Goal: Navigation & Orientation: Find specific page/section

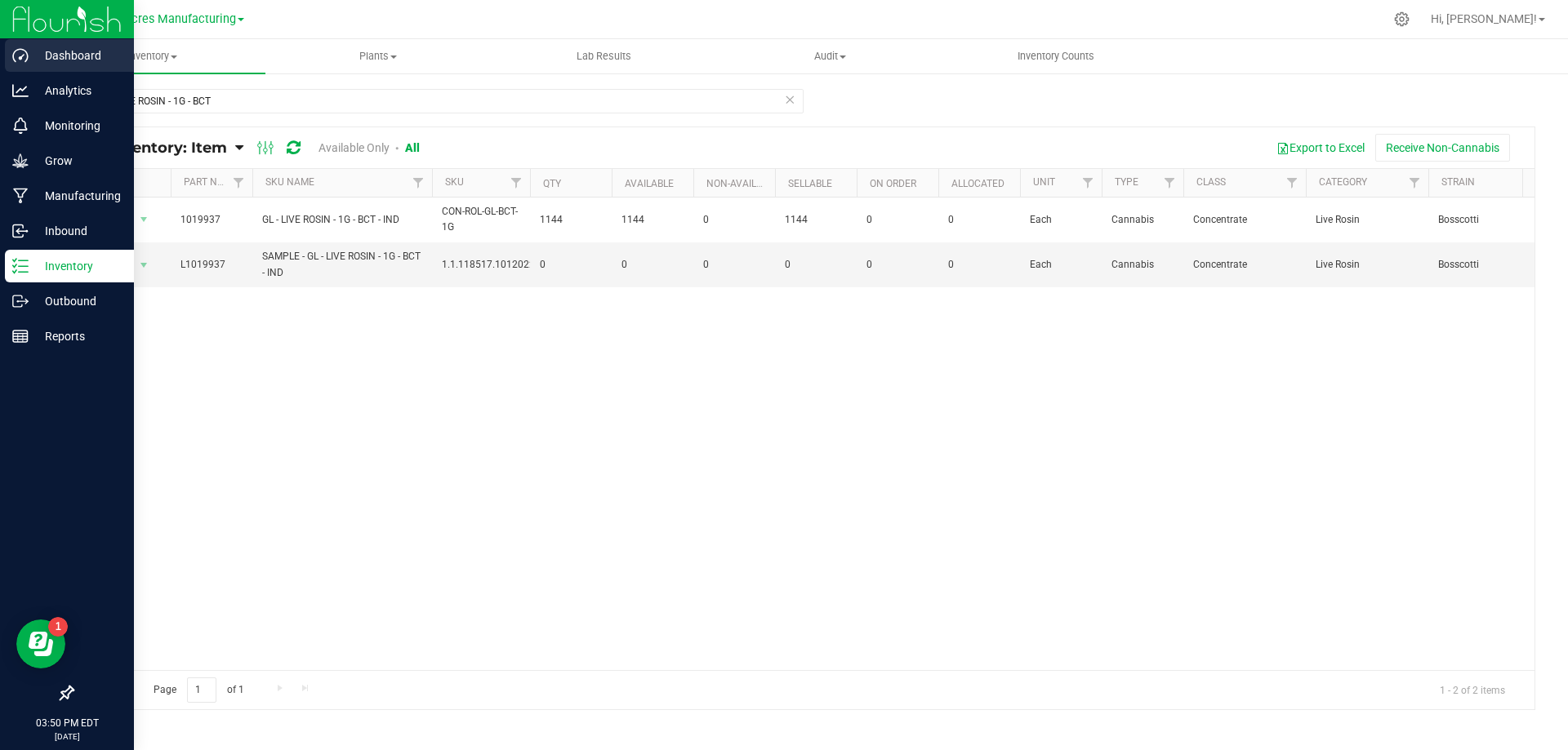
click at [71, 56] on p "Dashboard" at bounding box center [77, 56] width 98 height 20
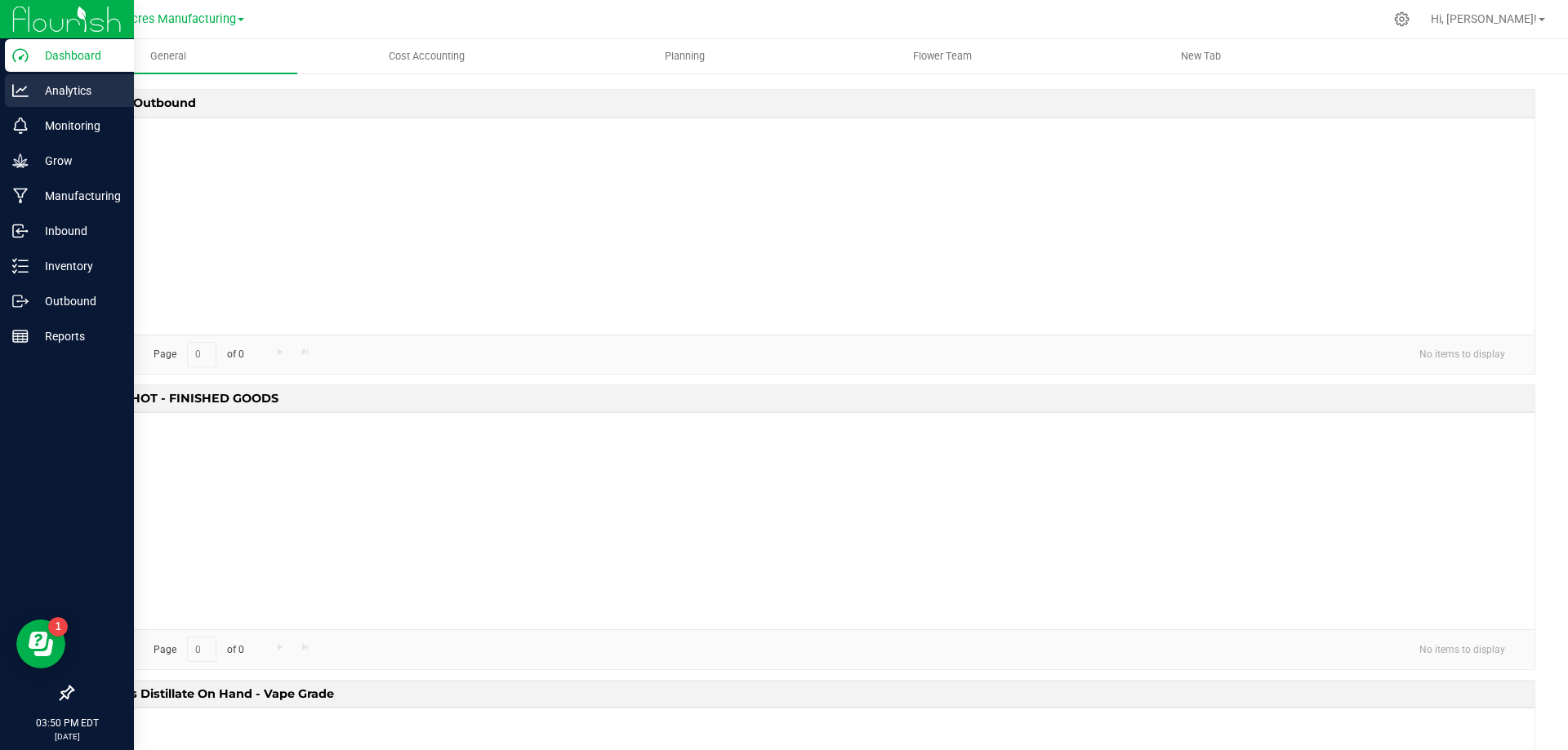
click at [60, 83] on p "Analytics" at bounding box center [77, 91] width 98 height 20
